Goal: Navigation & Orientation: Find specific page/section

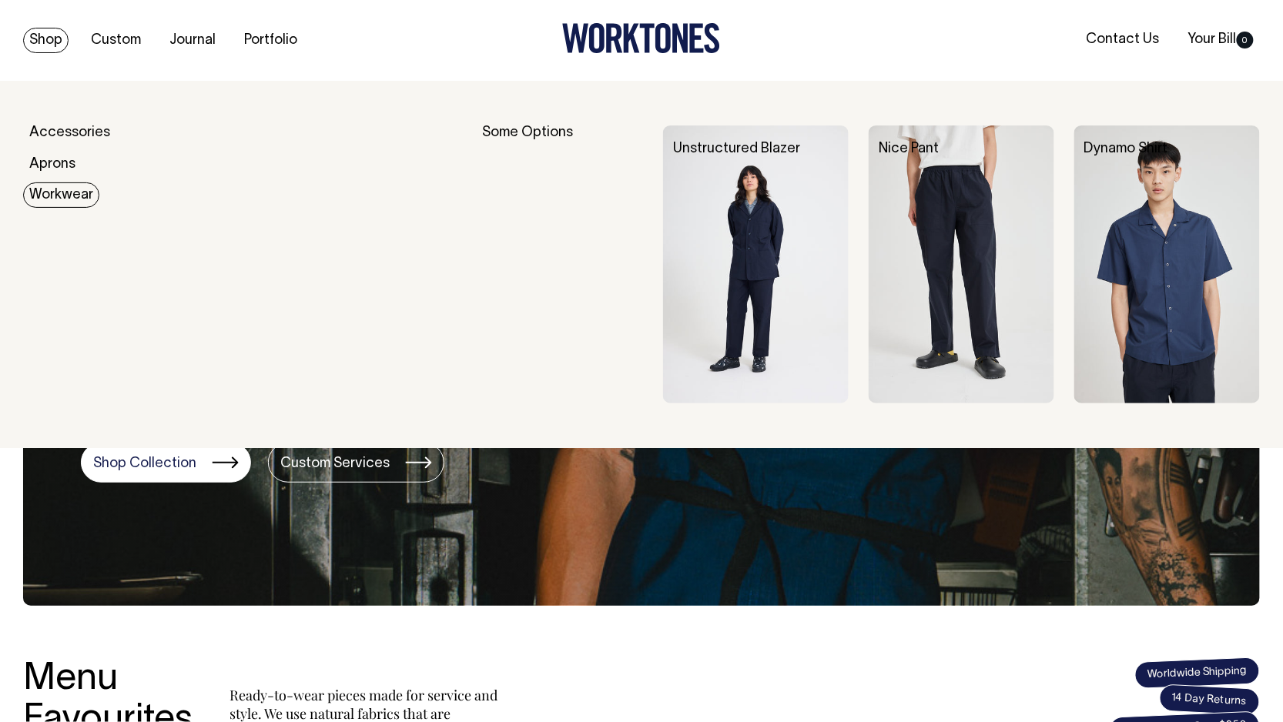
click at [49, 196] on link "Workwear" at bounding box center [61, 195] width 76 height 25
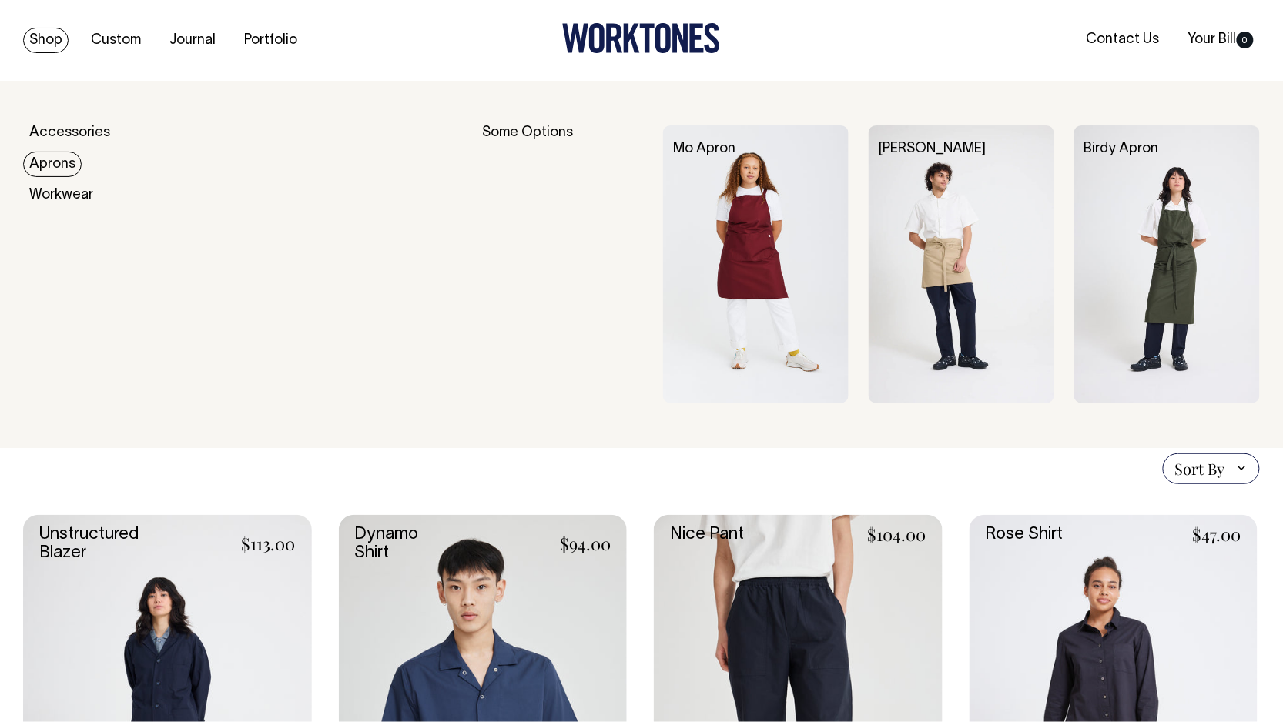
click at [53, 160] on link "Aprons" at bounding box center [52, 164] width 59 height 25
